Goal: Transaction & Acquisition: Purchase product/service

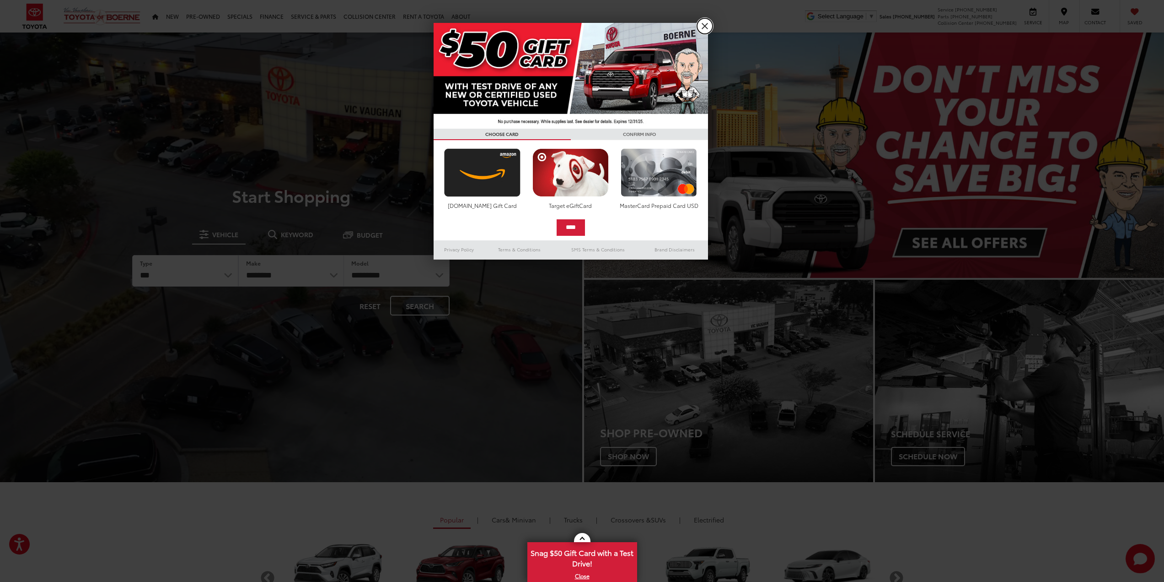
click at [700, 26] on link "X" at bounding box center [705, 26] width 16 height 16
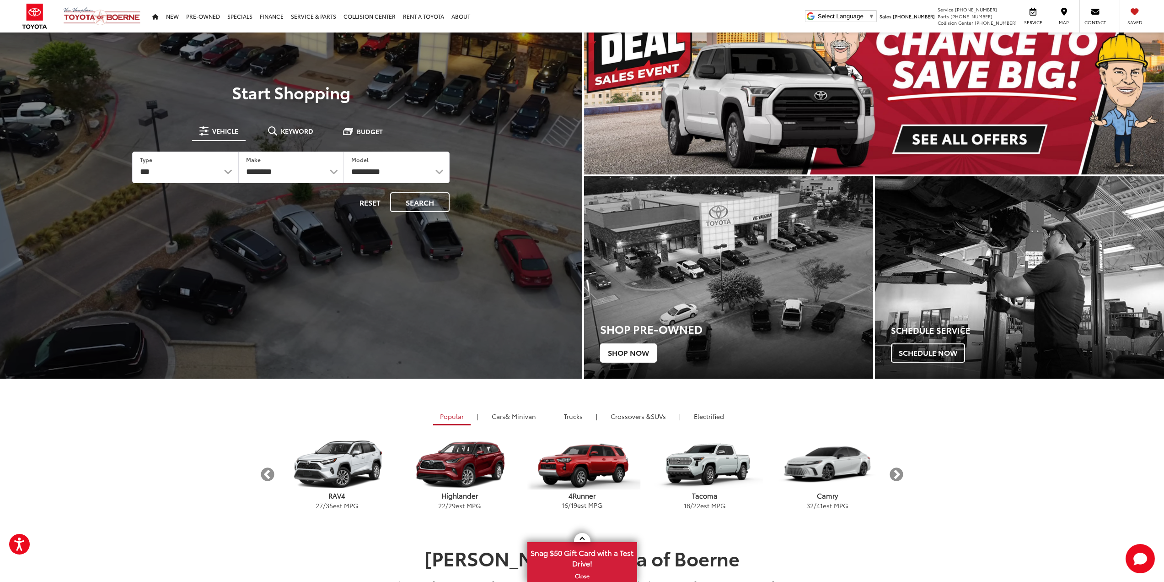
scroll to position [183, 0]
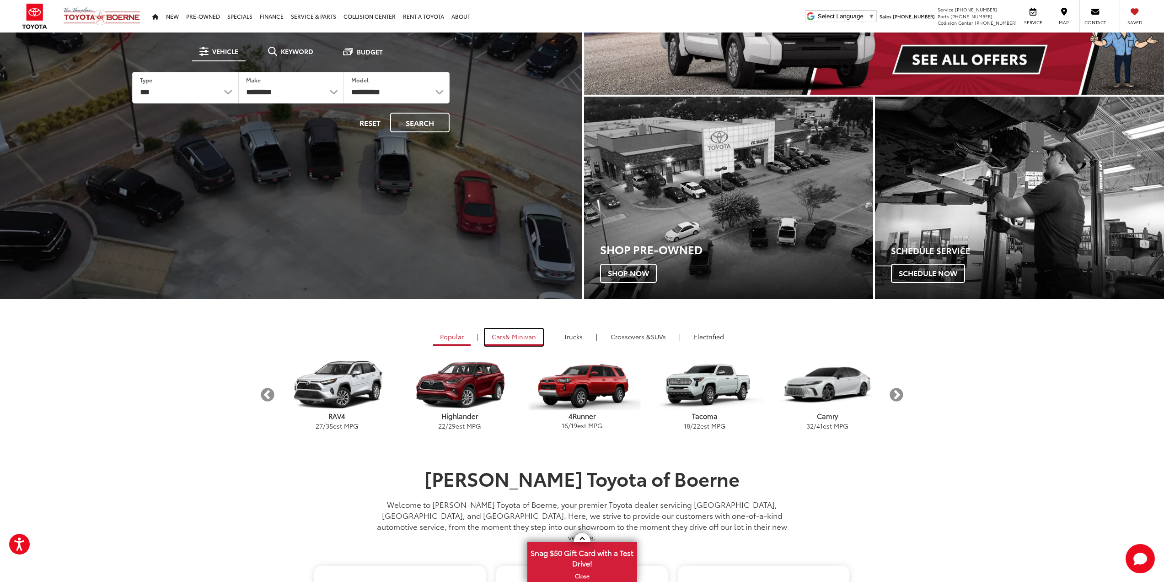
click at [529, 335] on span "& Minivan" at bounding box center [521, 336] width 31 height 9
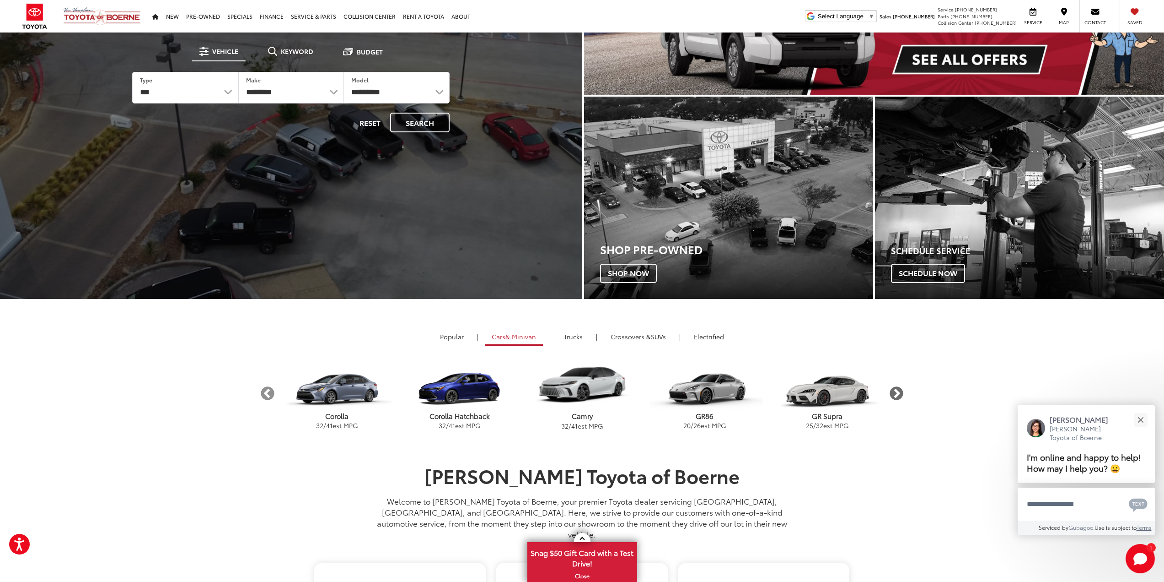
click at [891, 392] on button "Next" at bounding box center [897, 393] width 16 height 16
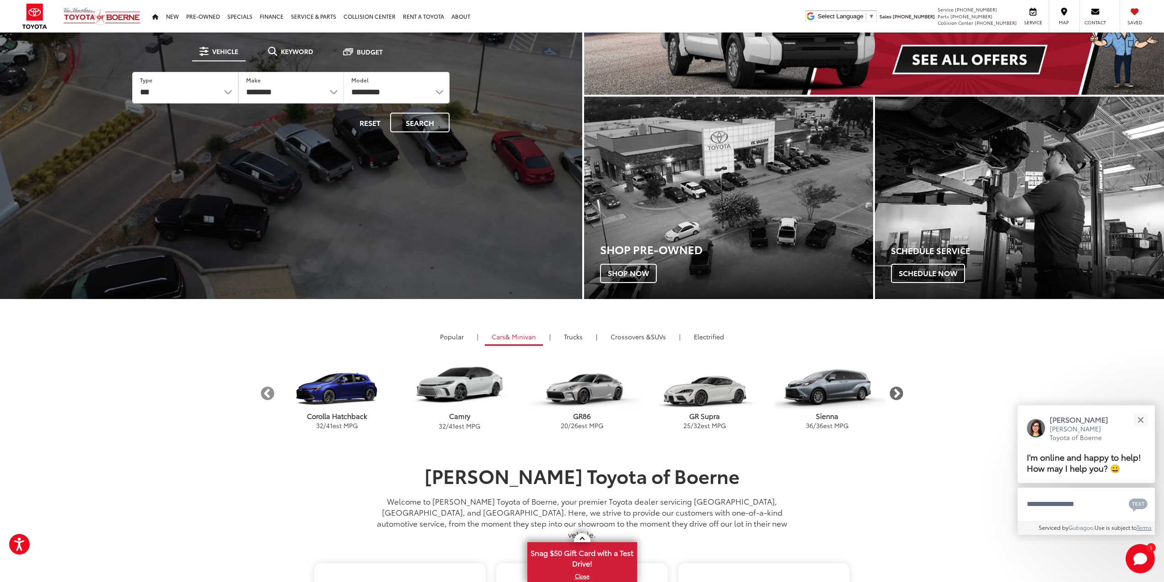
click at [903, 395] on button "Next" at bounding box center [897, 393] width 16 height 16
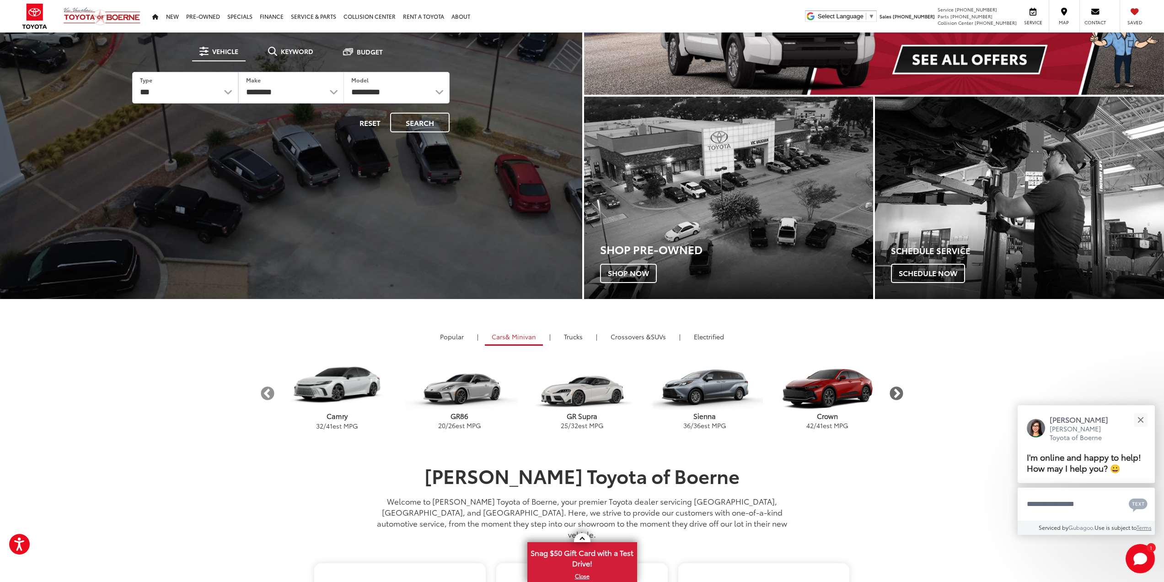
click at [902, 395] on button "Next" at bounding box center [897, 393] width 16 height 16
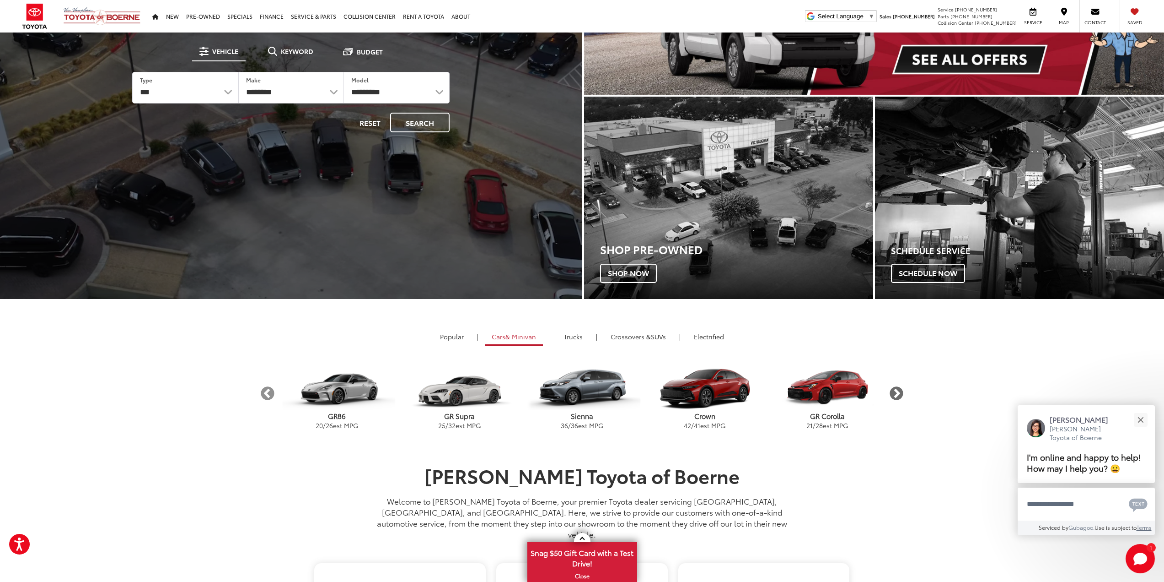
click at [899, 393] on button "Next" at bounding box center [897, 393] width 16 height 16
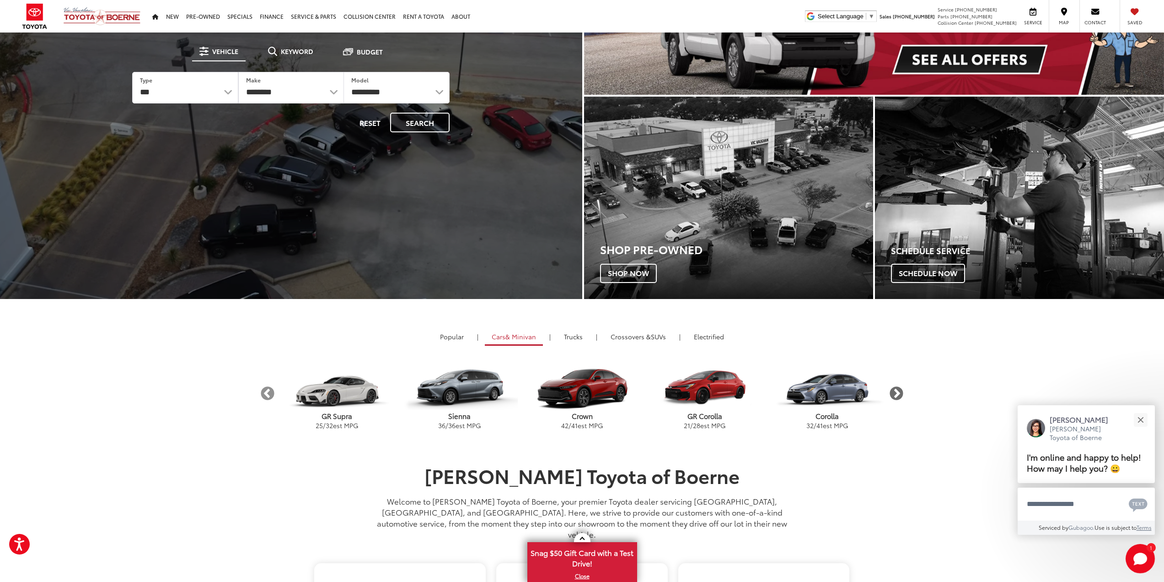
click at [899, 393] on button "Next" at bounding box center [897, 393] width 16 height 16
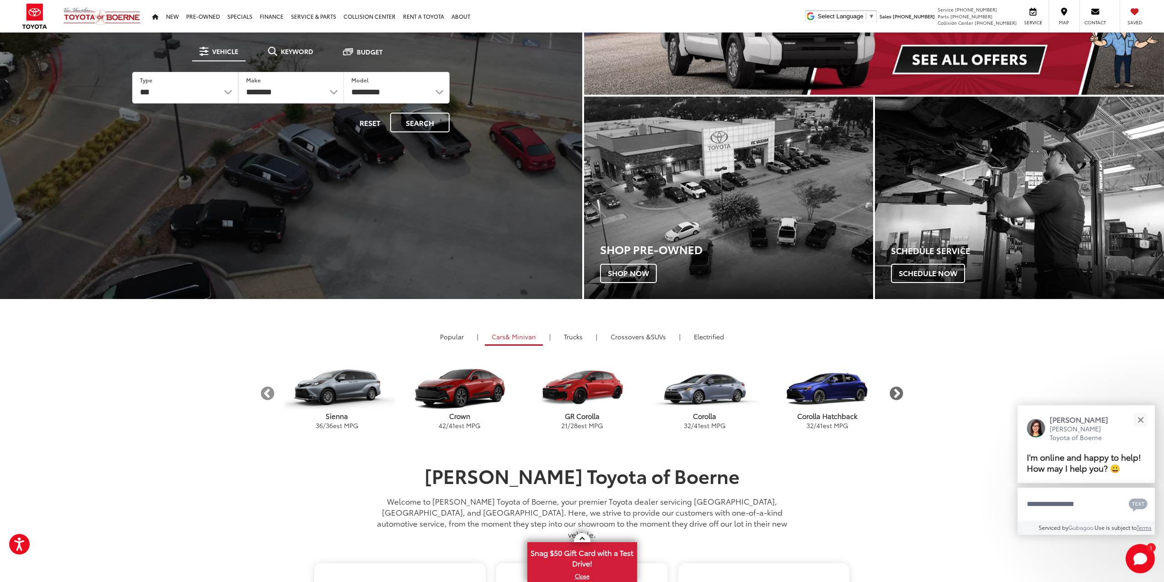
click at [895, 391] on button "Next" at bounding box center [897, 393] width 16 height 16
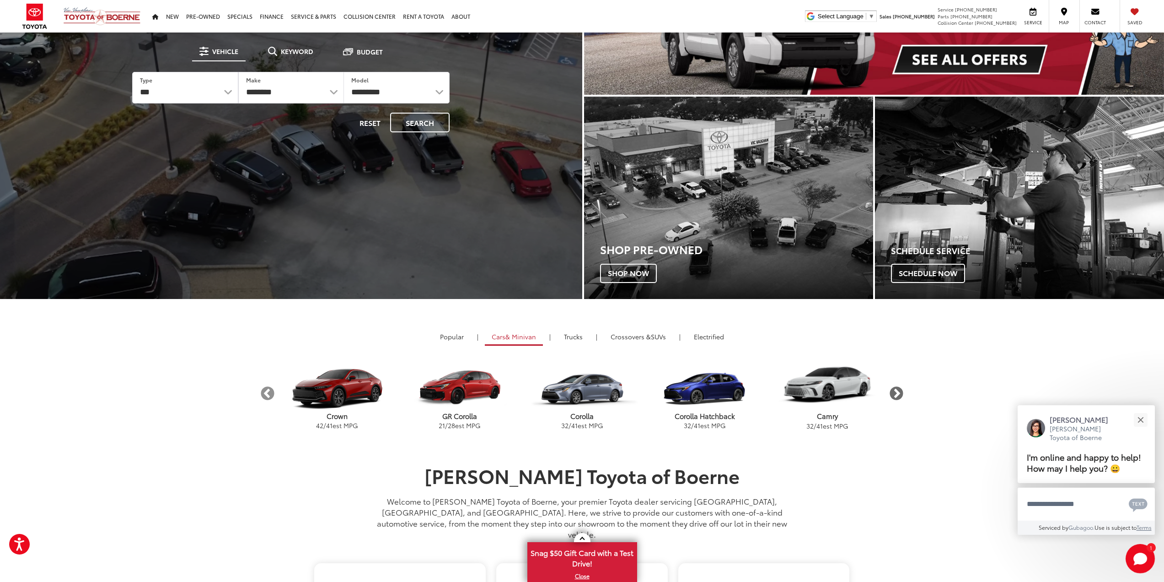
click at [895, 391] on button "Next" at bounding box center [897, 393] width 16 height 16
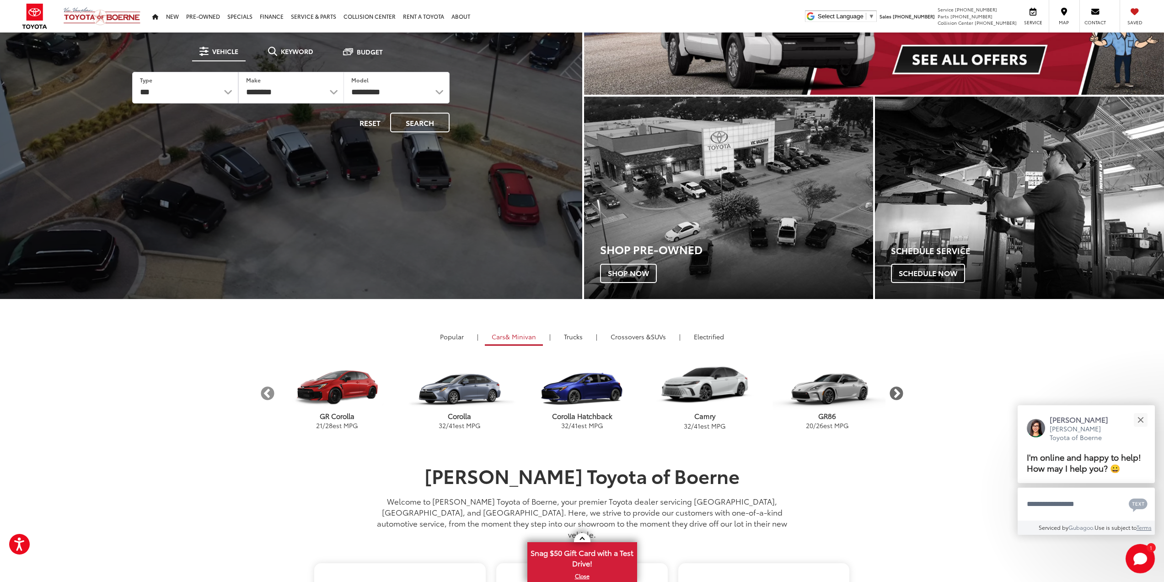
click at [895, 391] on button "Next" at bounding box center [897, 393] width 16 height 16
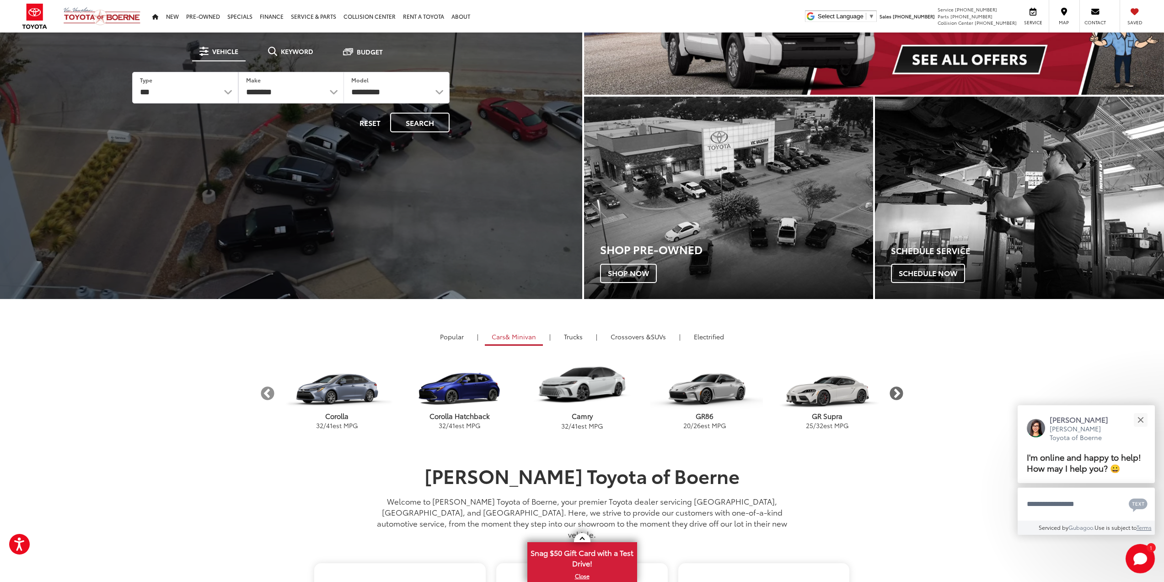
click at [894, 391] on button "Next" at bounding box center [897, 393] width 16 height 16
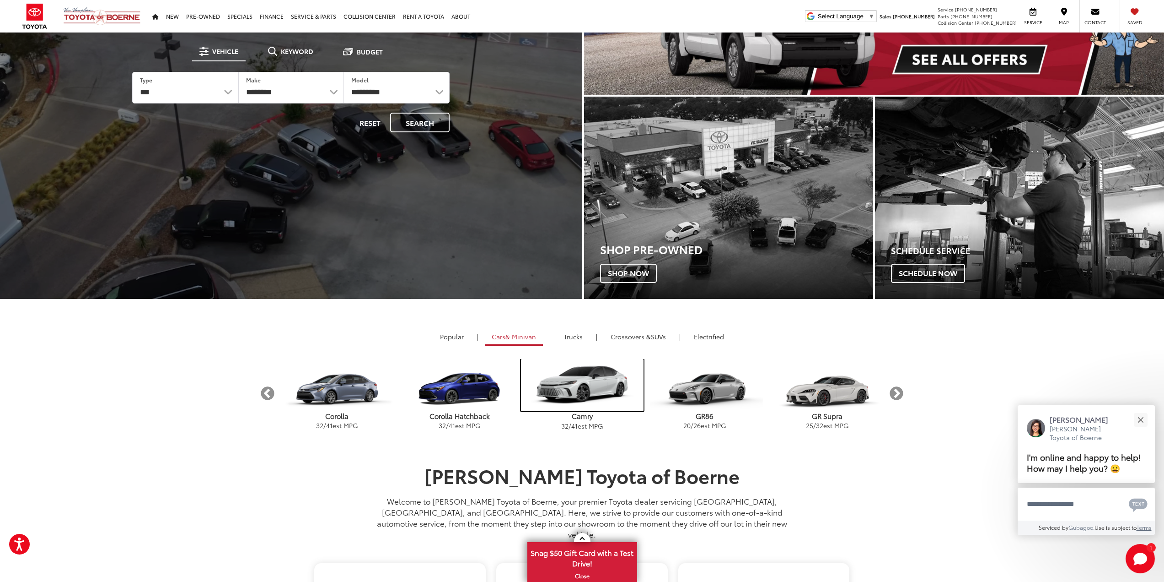
click at [610, 384] on img "carousel" at bounding box center [582, 385] width 123 height 52
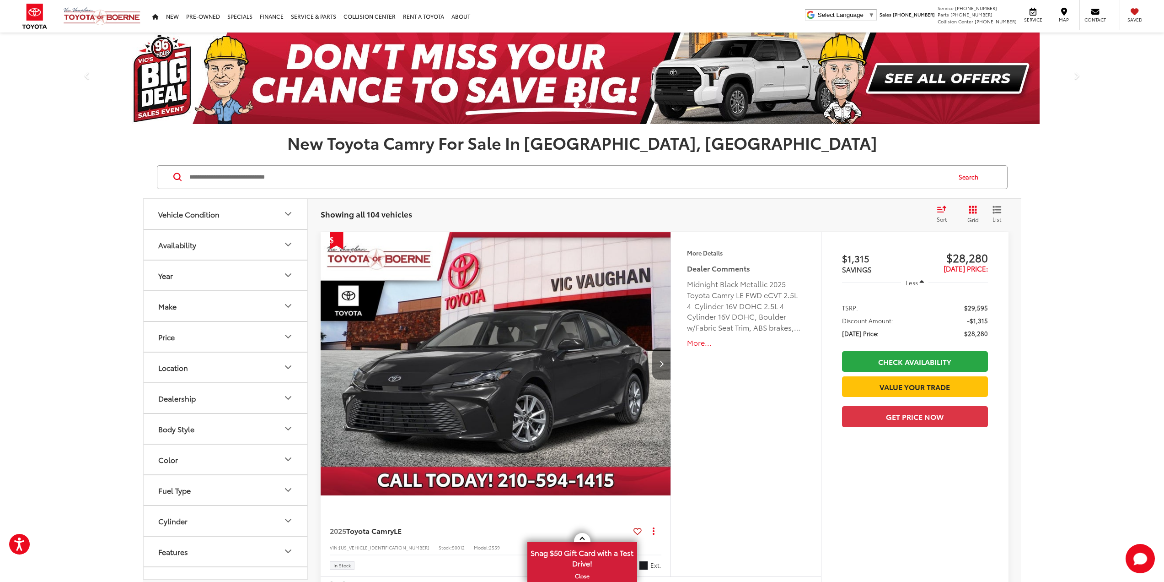
click at [663, 356] on button "Next image" at bounding box center [661, 363] width 18 height 32
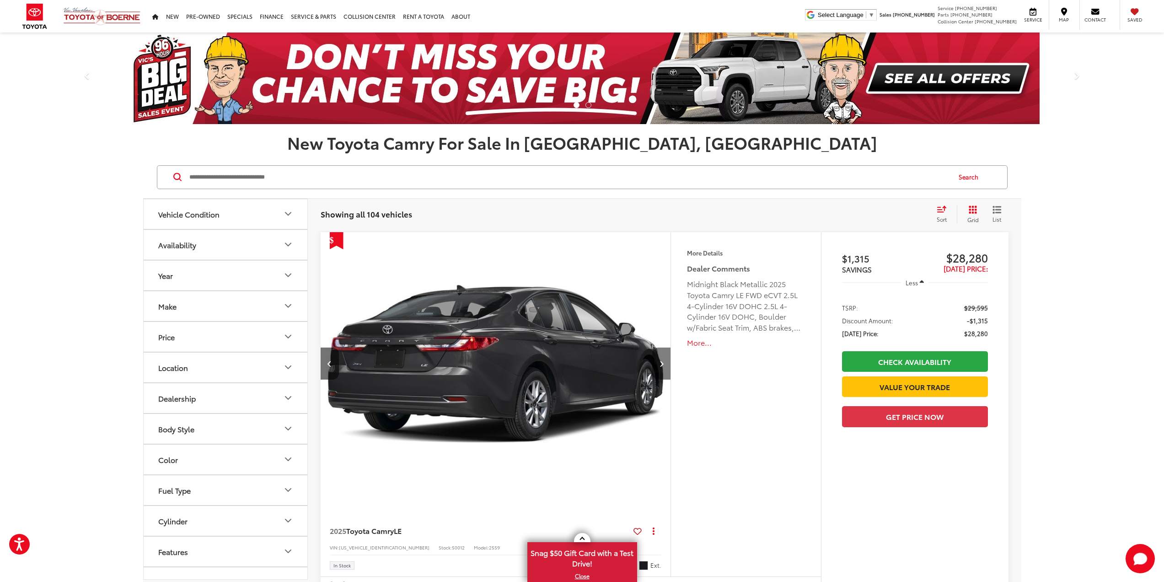
click at [663, 356] on button "Next image" at bounding box center [661, 363] width 18 height 32
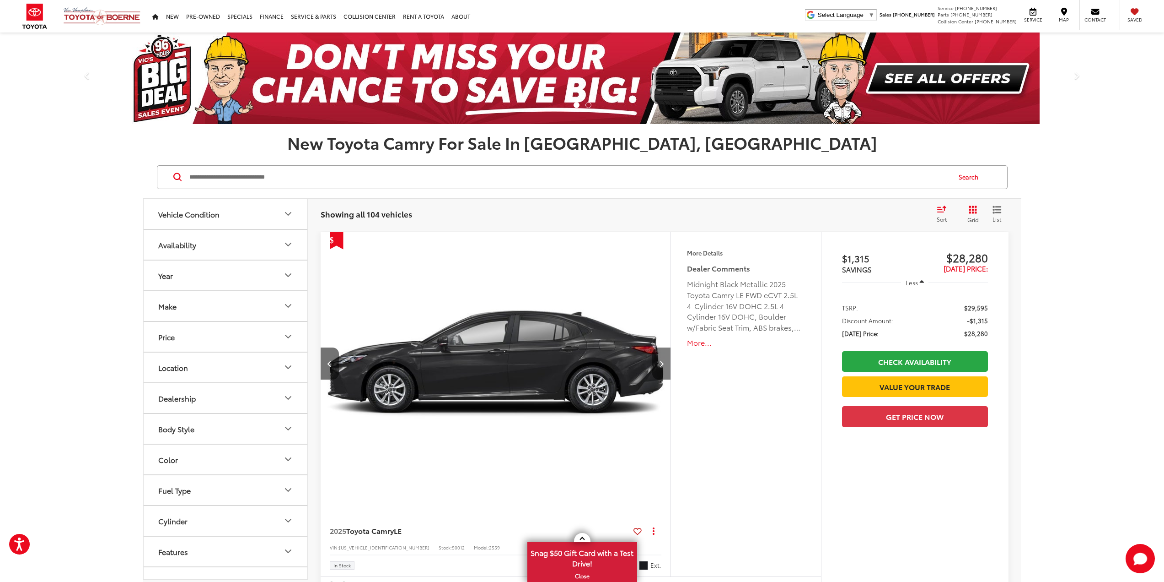
click at [664, 358] on button "Next image" at bounding box center [661, 363] width 18 height 32
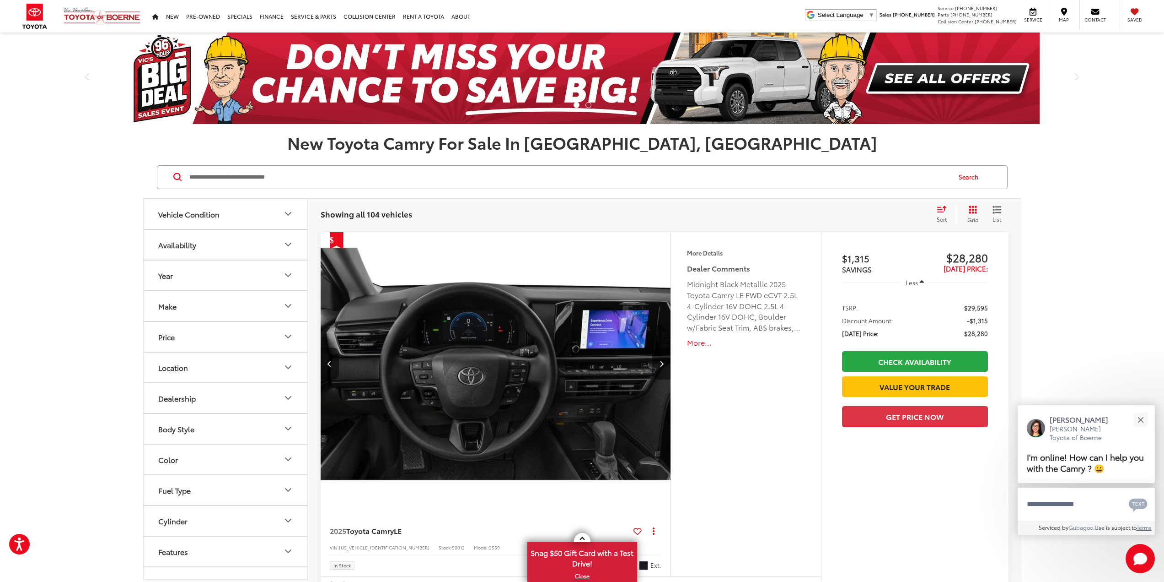
click at [666, 364] on button "Next image" at bounding box center [661, 363] width 18 height 32
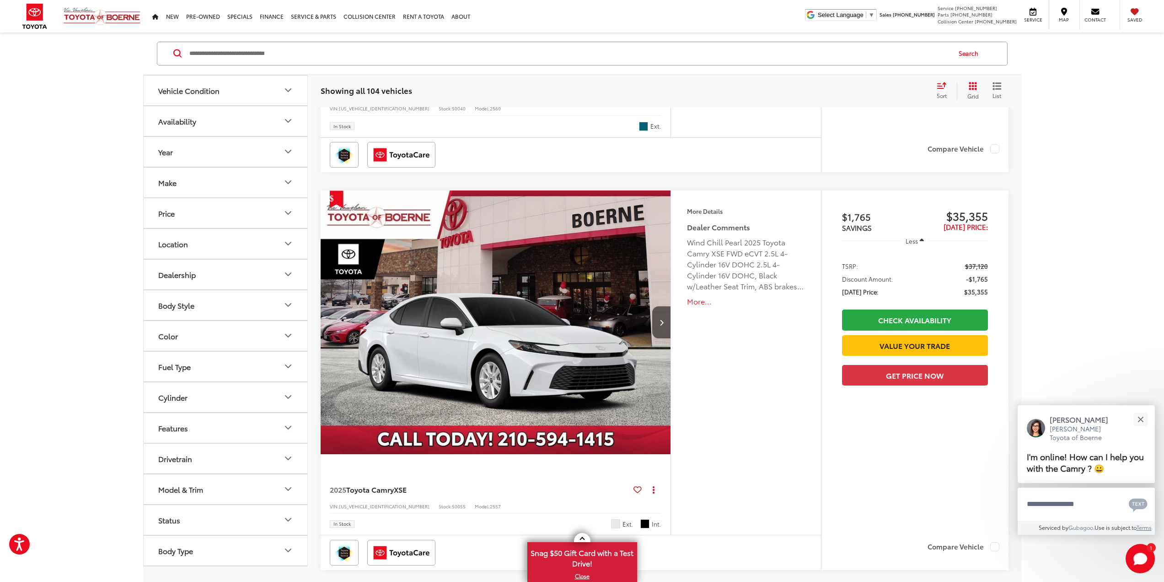
scroll to position [1693, 0]
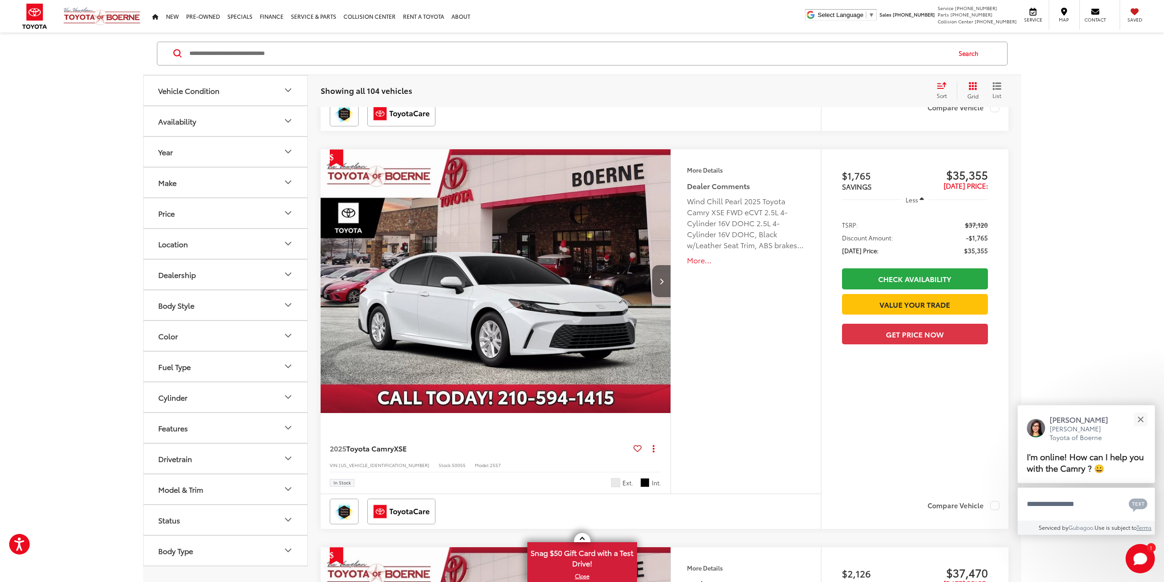
click at [665, 281] on button "Next image" at bounding box center [661, 281] width 18 height 32
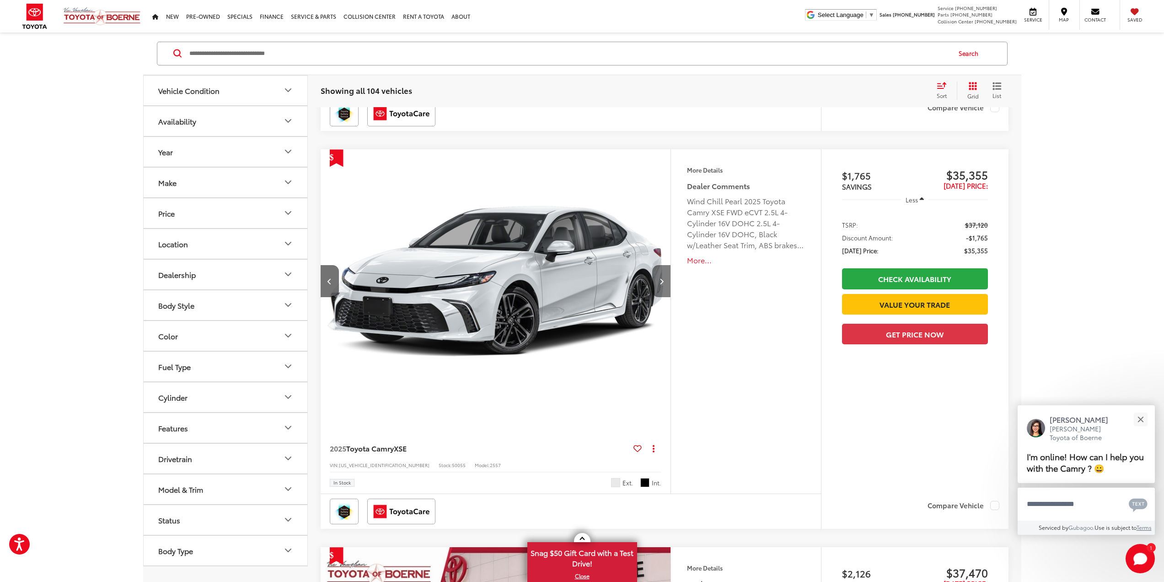
click at [664, 282] on button "Next image" at bounding box center [661, 281] width 18 height 32
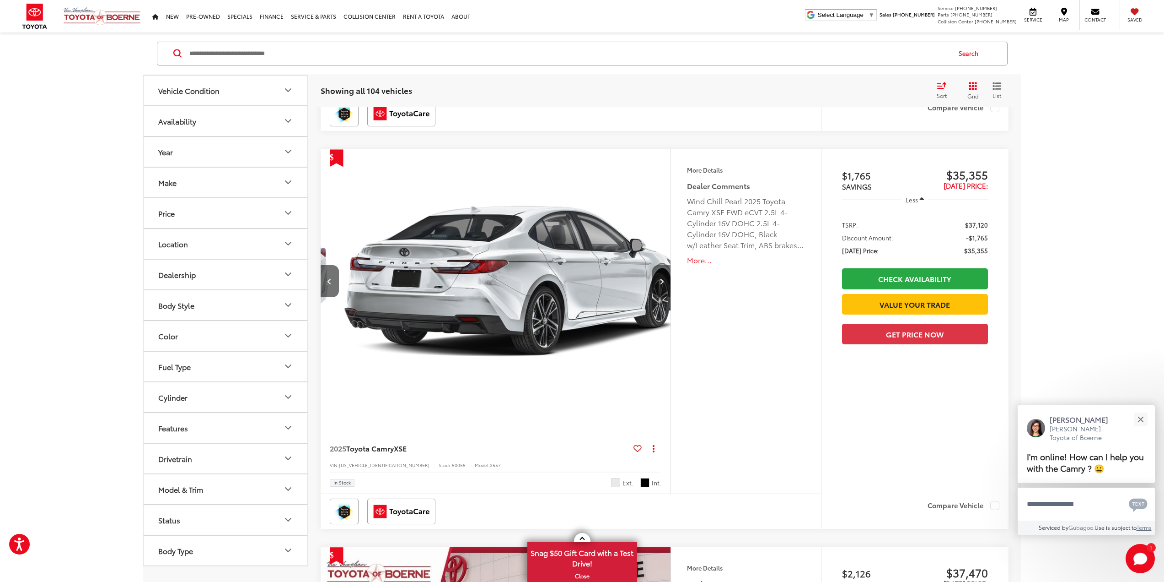
scroll to position [0, 704]
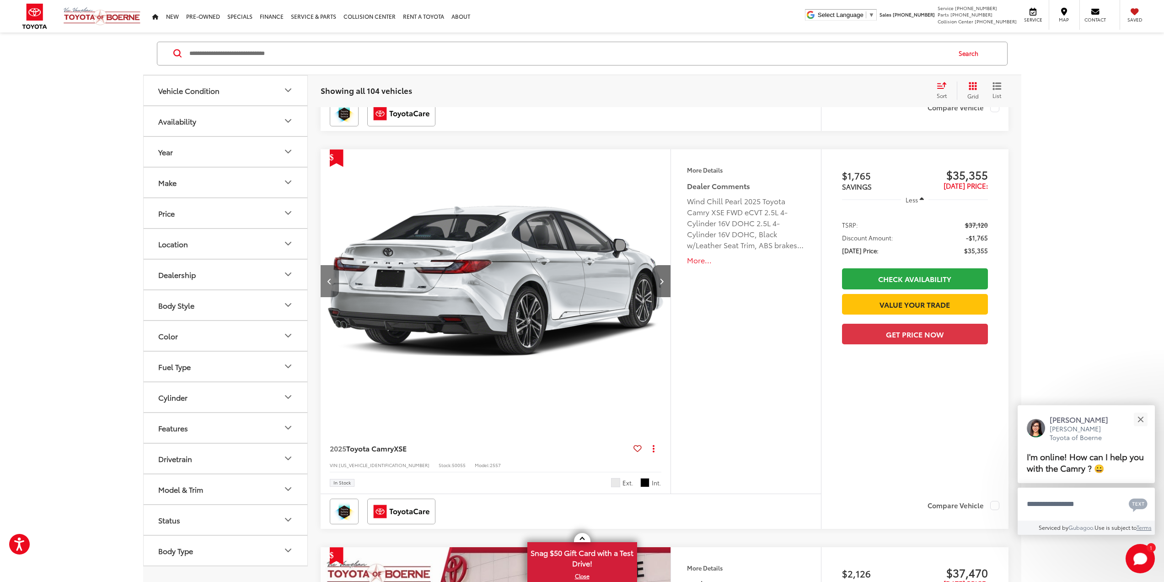
click at [334, 278] on button "Previous image" at bounding box center [330, 281] width 18 height 32
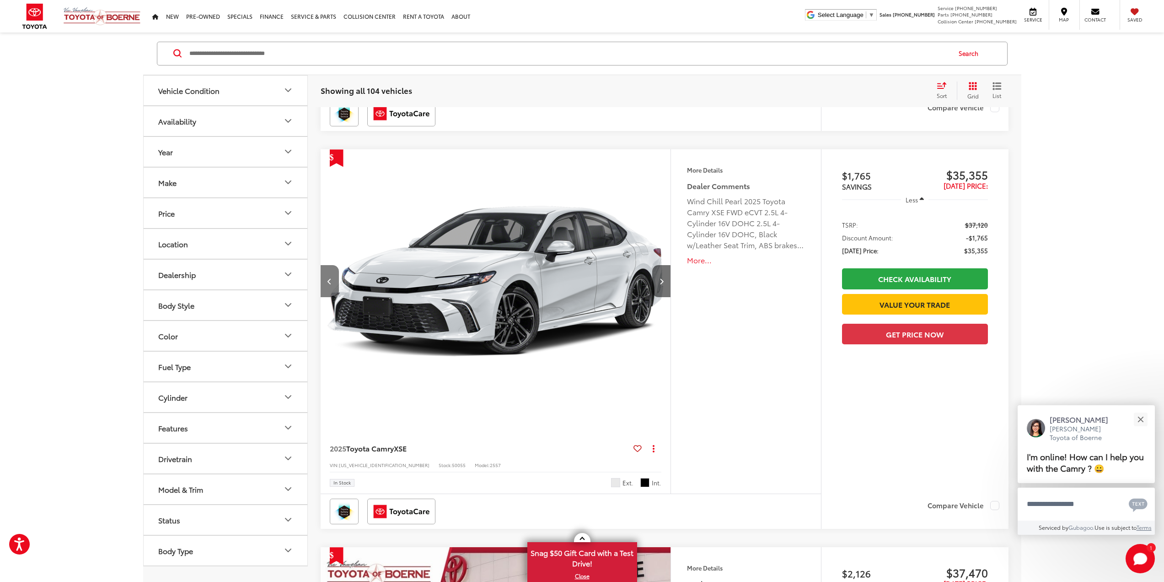
click at [336, 278] on button "Previous image" at bounding box center [330, 281] width 18 height 32
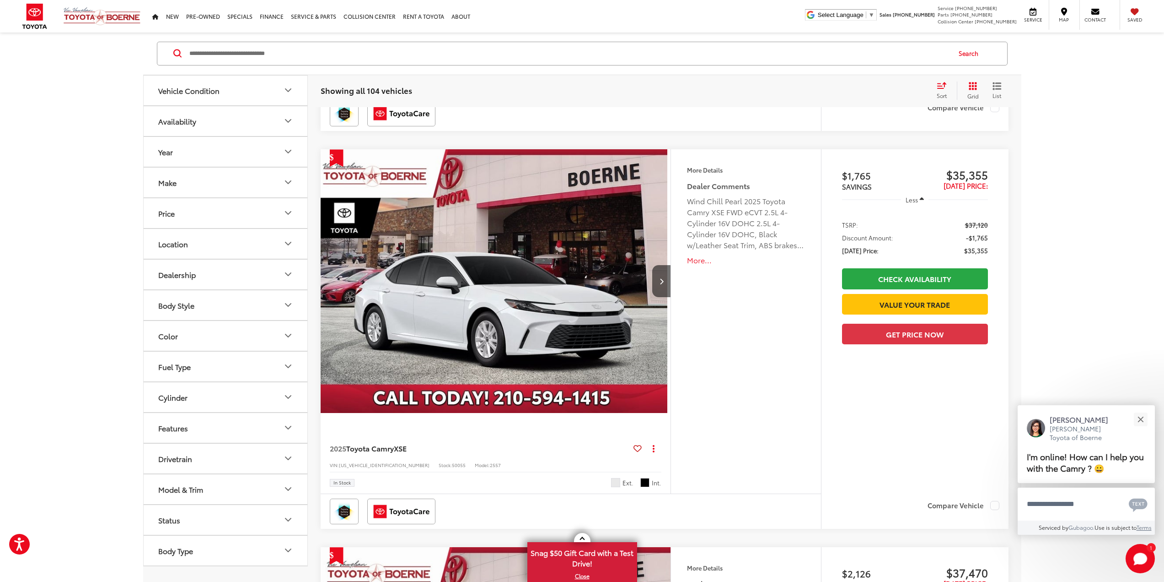
scroll to position [0, 0]
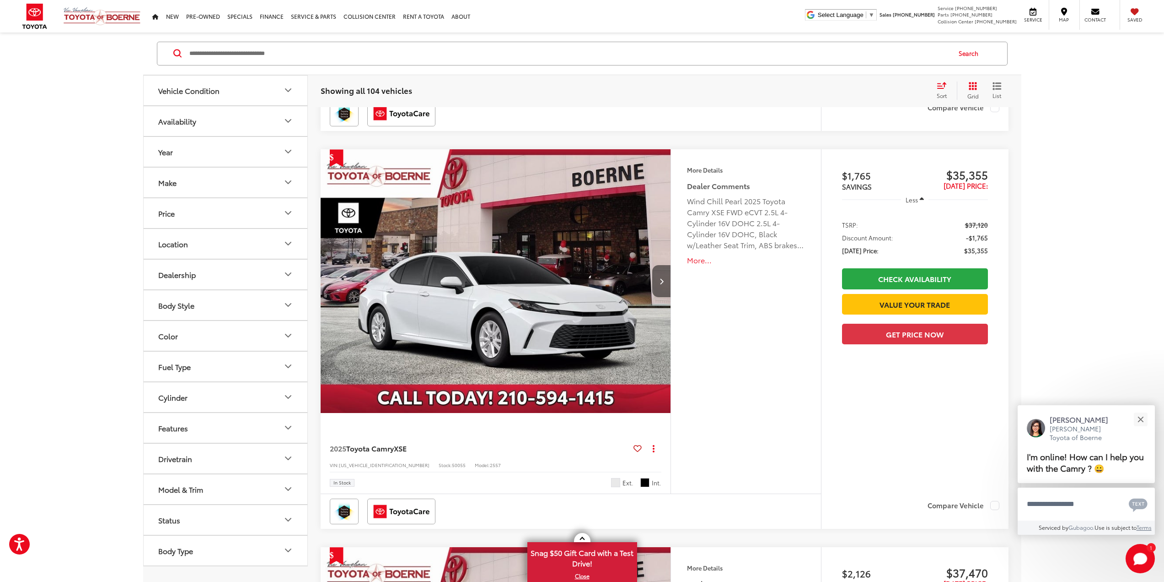
click at [658, 286] on button "Next image" at bounding box center [661, 281] width 18 height 32
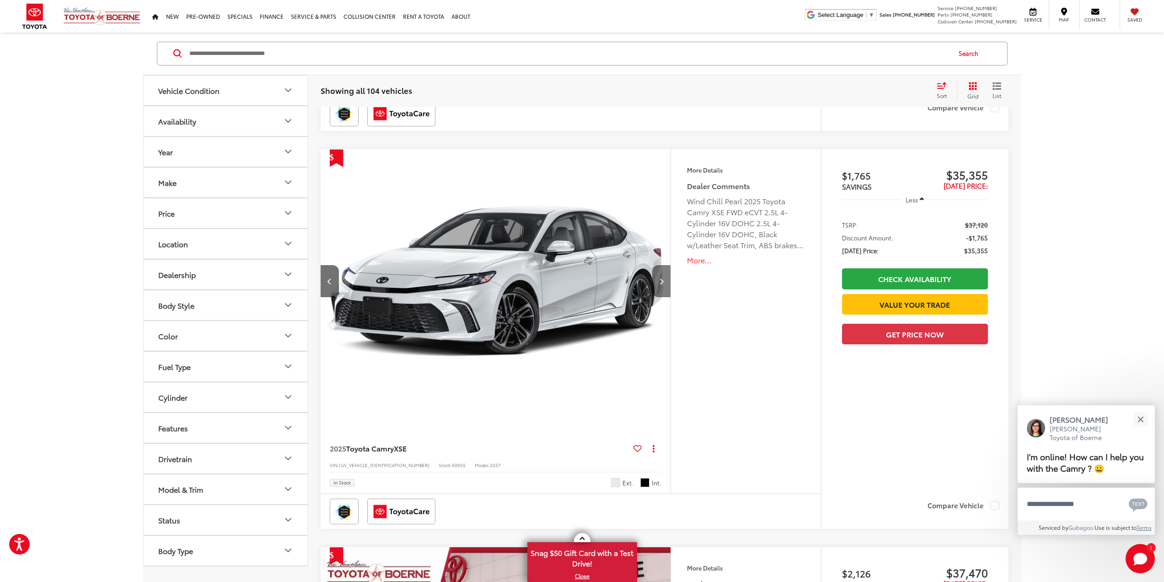
click at [655, 291] on button "Next image" at bounding box center [661, 281] width 18 height 32
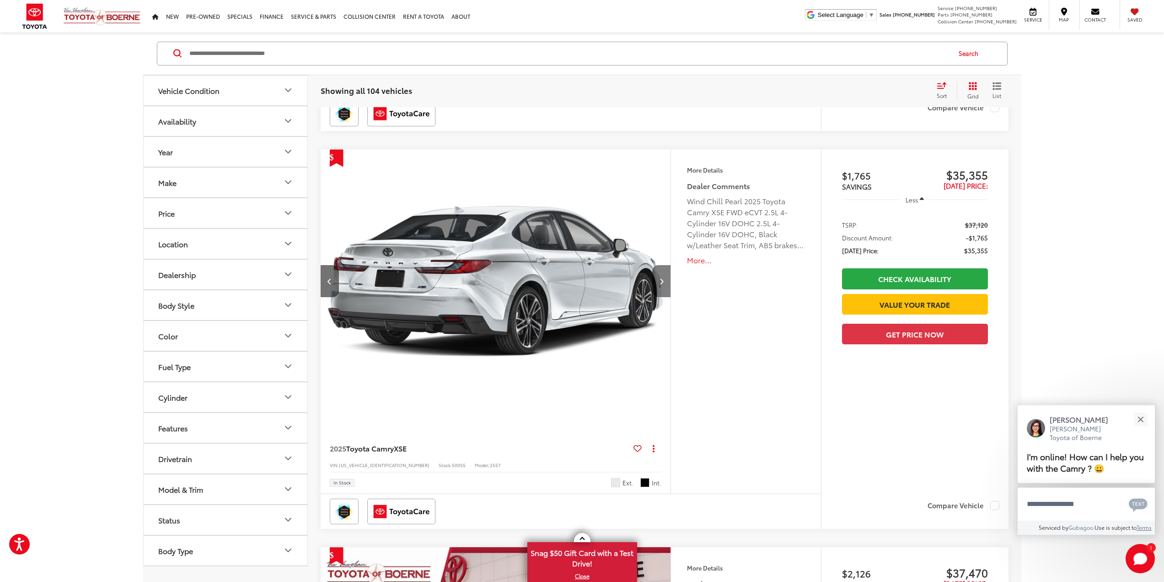
click at [655, 291] on button "Next image" at bounding box center [661, 281] width 18 height 32
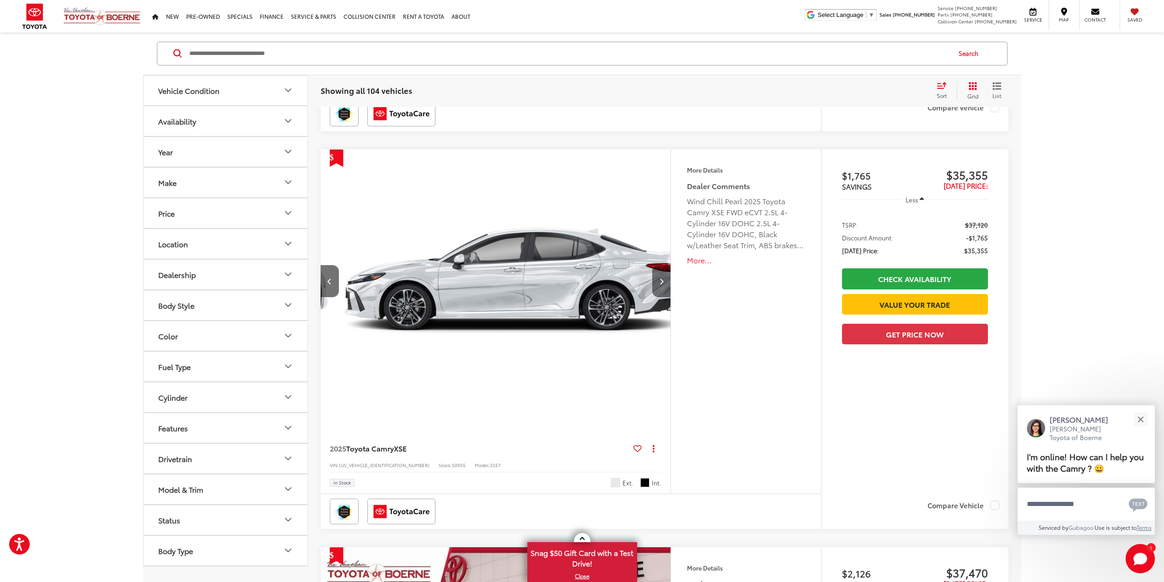
scroll to position [0, 1056]
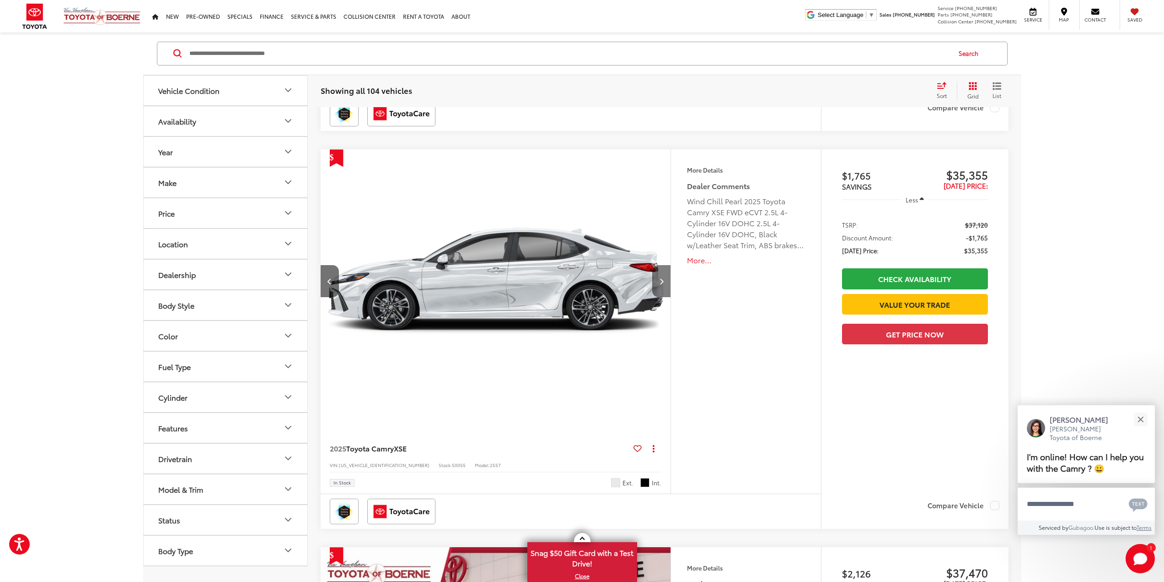
click at [657, 270] on button "Next image" at bounding box center [661, 281] width 18 height 32
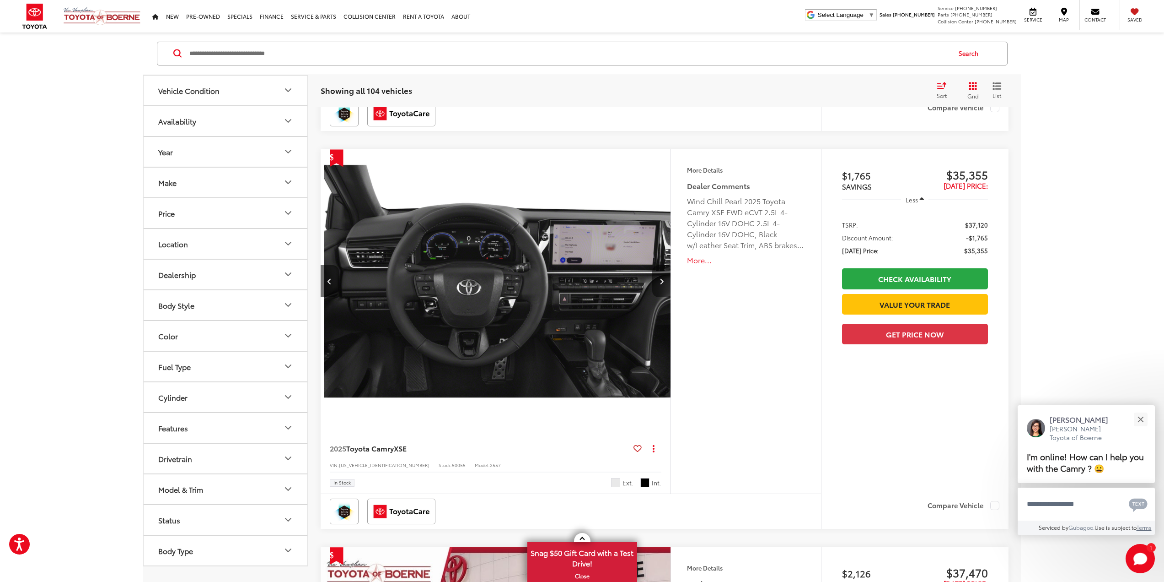
scroll to position [0, 1407]
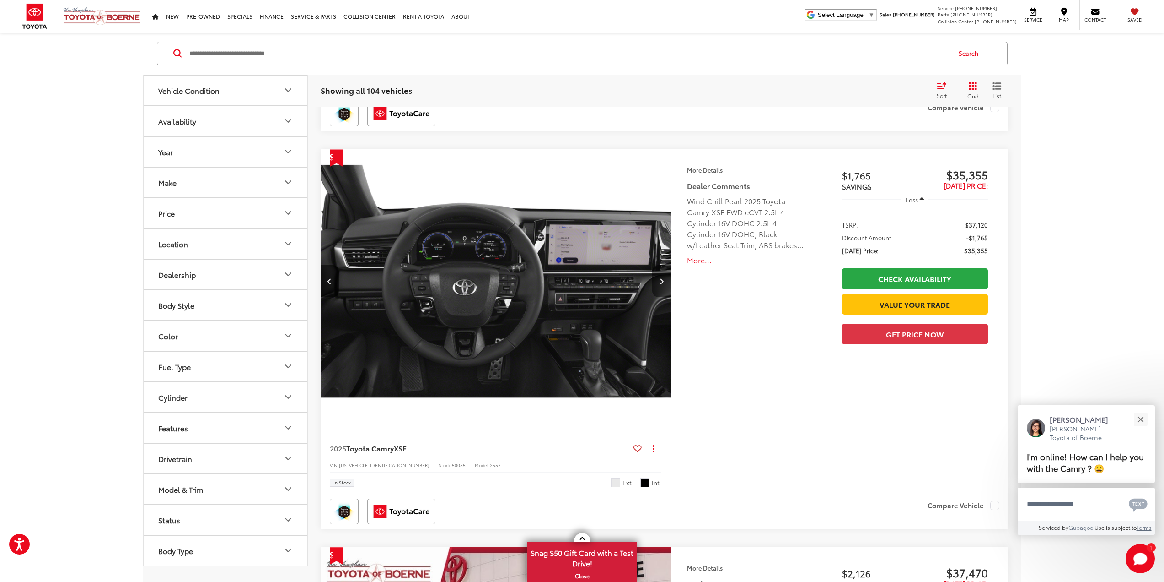
click at [661, 287] on button "Next image" at bounding box center [661, 281] width 18 height 32
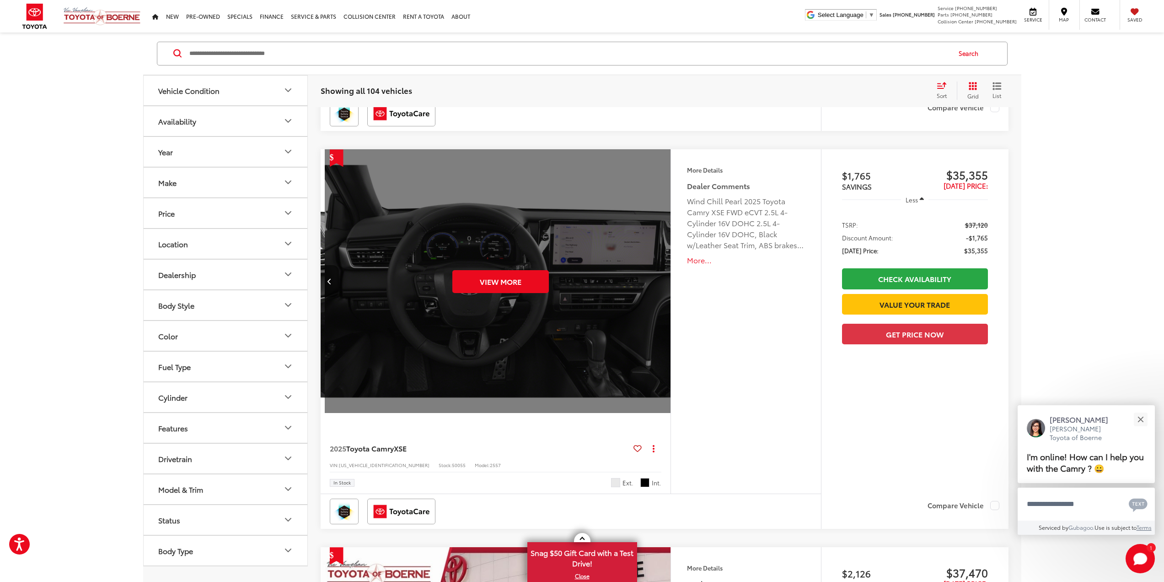
click at [660, 287] on div "View More" at bounding box center [501, 281] width 352 height 264
